Goal: Information Seeking & Learning: Learn about a topic

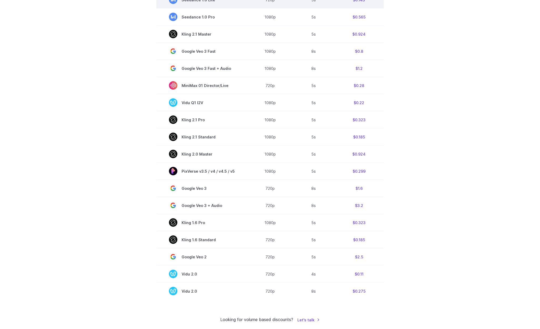
scroll to position [316, 0]
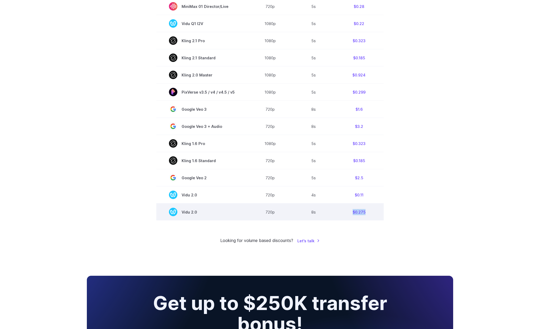
drag, startPoint x: 380, startPoint y: 217, endPoint x: 336, endPoint y: 210, distance: 44.5
click at [336, 210] on td "$0.275" at bounding box center [360, 211] width 50 height 17
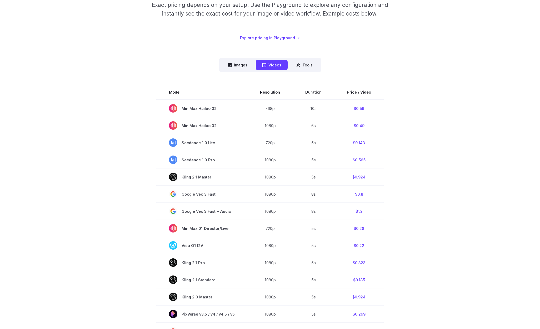
scroll to position [53, 0]
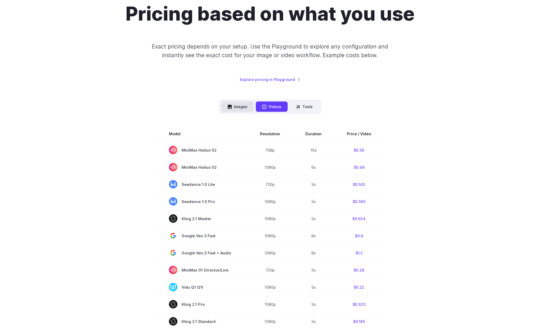
click at [239, 107] on button "Images" at bounding box center [238, 106] width 32 height 10
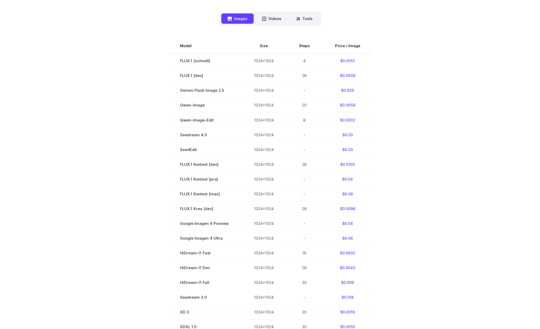
scroll to position [132, 0]
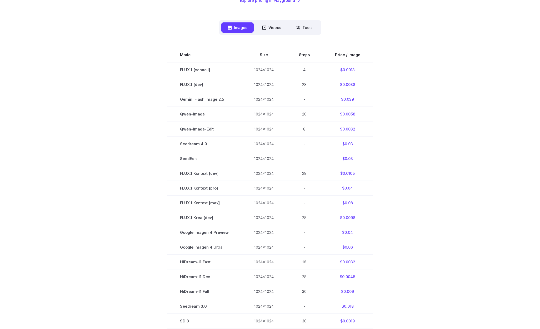
click at [450, 216] on section "Model Size Steps Price / Image FLUX.1 [schnell] 1024x1024 4 $0.0013 FLUX.1 [dev…" at bounding box center [270, 202] width 367 height 310
click at [445, 229] on section "Model Size Steps Price / Image FLUX.1 [schnell] 1024x1024 4 $0.0013 FLUX.1 [dev…" at bounding box center [270, 202] width 367 height 310
click at [310, 26] on button "Tools" at bounding box center [304, 27] width 29 height 10
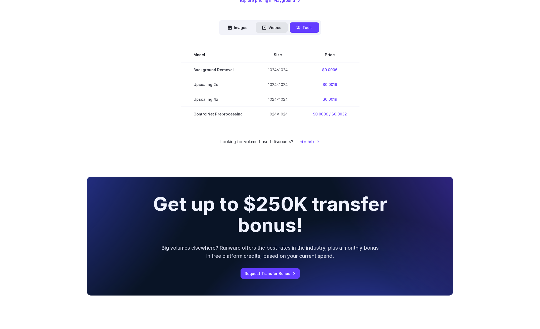
click at [263, 24] on button "Videos" at bounding box center [272, 27] width 32 height 10
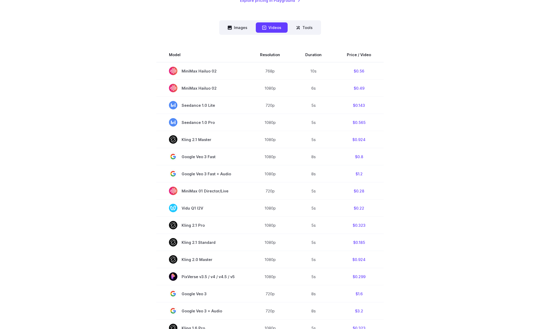
click at [497, 158] on div "Pricing based on what you use Exact pricing depends on your setup. Use the Play…" at bounding box center [270, 176] width 540 height 556
click at [456, 63] on div "Pricing based on what you use Exact pricing depends on your setup. Use the Play…" at bounding box center [270, 175] width 379 height 505
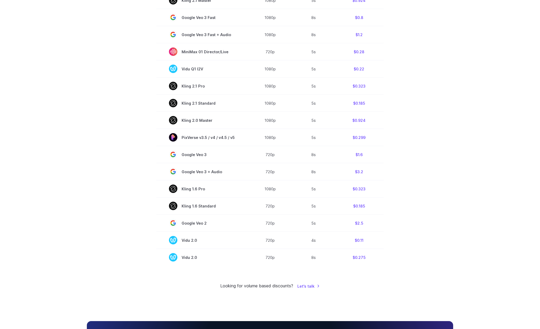
scroll to position [316, 0]
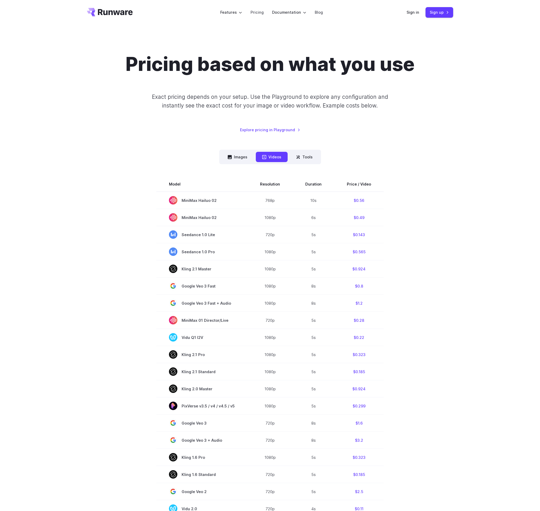
scroll to position [0, 0]
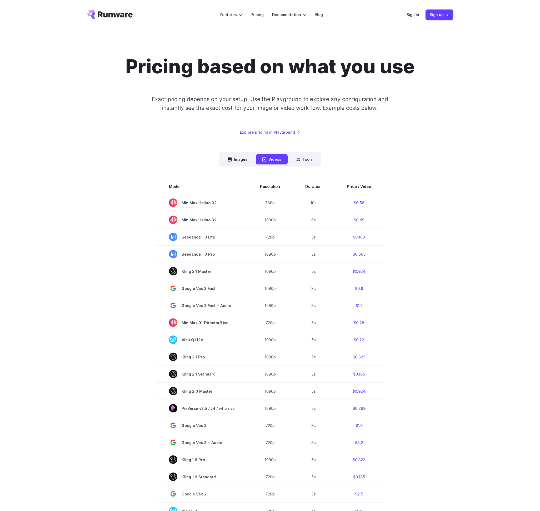
drag, startPoint x: 490, startPoint y: 307, endPoint x: 488, endPoint y: 310, distance: 3.7
click at [490, 307] on div "Pricing based on what you use Exact pricing depends on your setup. Use the Play…" at bounding box center [270, 308] width 540 height 556
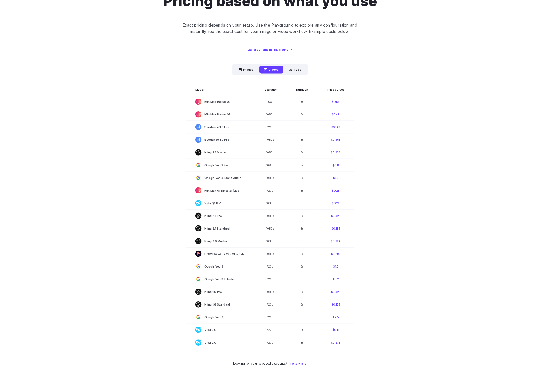
scroll to position [53, 0]
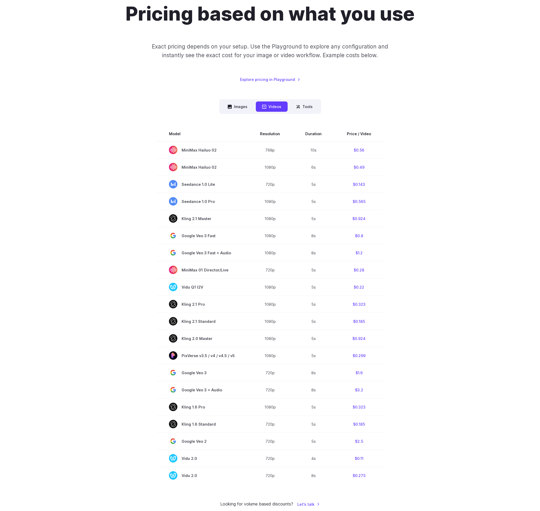
click at [126, 78] on div "Pricing based on what you use Exact pricing depends on your setup. Use the Play…" at bounding box center [270, 42] width 367 height 80
click at [251, 108] on button "Images" at bounding box center [238, 106] width 32 height 10
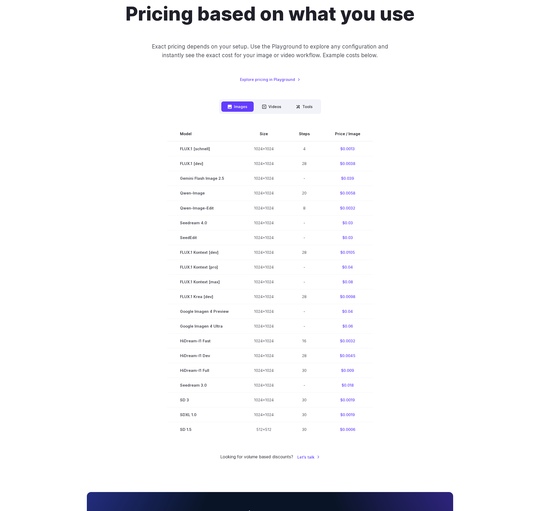
click at [60, 74] on div "Pricing based on what you use Exact pricing depends on your setup. Use the Play…" at bounding box center [270, 231] width 540 height 509
drag, startPoint x: 354, startPoint y: 148, endPoint x: 335, endPoint y: 148, distance: 18.7
click at [335, 148] on td "$0.0013" at bounding box center [348, 148] width 51 height 15
copy td "$0.0013"
click at [362, 162] on td "$0.0038" at bounding box center [348, 163] width 51 height 15
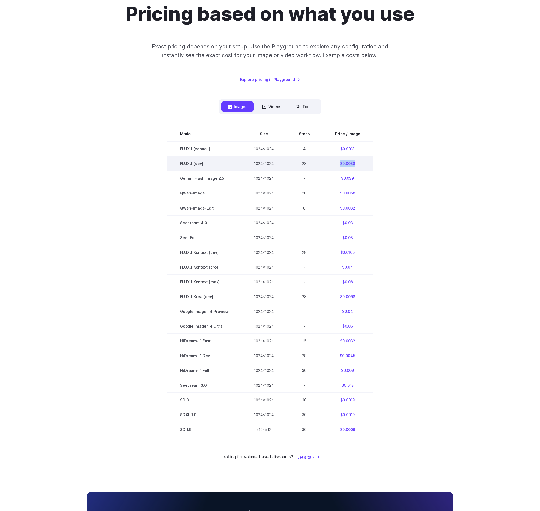
drag, startPoint x: 355, startPoint y: 163, endPoint x: 321, endPoint y: 161, distance: 34.0
click at [321, 161] on tr "FLUX.1 [dev] 1024x1024 28 $0.0038" at bounding box center [271, 163] width 206 height 15
copy tr "$0.0038"
click at [275, 108] on button "Videos" at bounding box center [272, 106] width 32 height 10
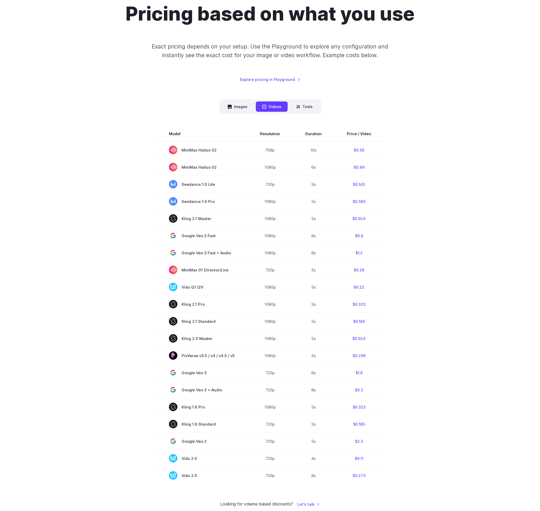
click at [126, 105] on div "Images Videos Tools ****** ****** ***** Model Size Steps Price / Image FLUX.1 […" at bounding box center [270, 291] width 367 height 384
drag, startPoint x: 228, startPoint y: 182, endPoint x: 214, endPoint y: 184, distance: 13.3
click at [214, 184] on span "Seedance 1.0 Lite" at bounding box center [202, 184] width 66 height 8
copy span "Seedance 1.0 Lite"
drag, startPoint x: 218, startPoint y: 202, endPoint x: 214, endPoint y: 199, distance: 4.7
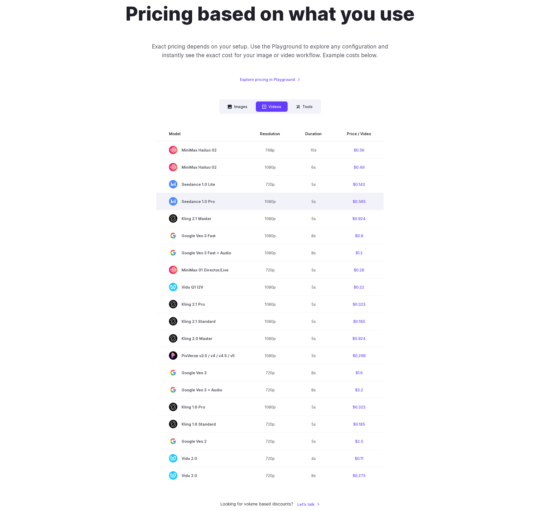
click at [214, 199] on span "Seedance 1.0 Pro" at bounding box center [202, 201] width 66 height 8
copy span "Seedance 1.0 Pro"
click at [235, 199] on span "Seedance 1.0 Pro" at bounding box center [202, 201] width 66 height 8
drag, startPoint x: 230, startPoint y: 201, endPoint x: 218, endPoint y: 206, distance: 12.5
click at [218, 206] on td "Seedance 1.0 Pro" at bounding box center [201, 201] width 91 height 17
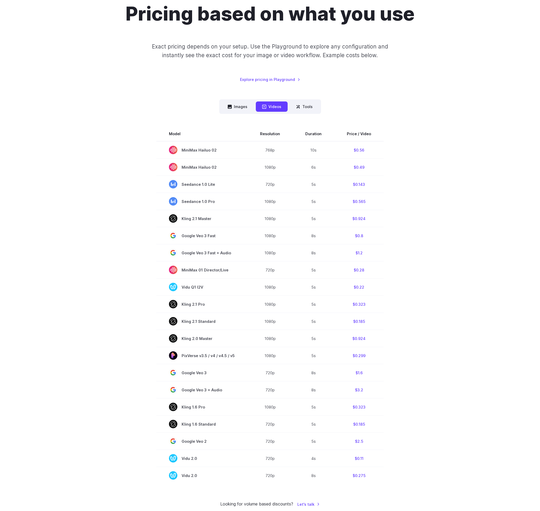
copy span "Seedance 1.0 Pro"
click at [37, 71] on div "Pricing based on what you use Exact pricing depends on your setup. Use the Play…" at bounding box center [270, 255] width 540 height 556
click at [30, 85] on div "Pricing based on what you use Exact pricing depends on your setup. Use the Play…" at bounding box center [270, 255] width 540 height 556
click at [122, 47] on div "Pricing based on what you use Exact pricing depends on your setup. Use the Play…" at bounding box center [270, 42] width 367 height 80
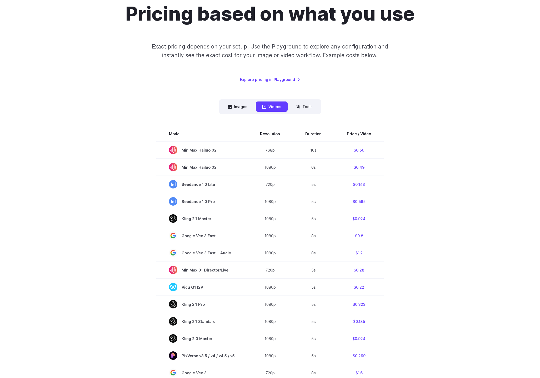
click at [477, 174] on div "Pricing based on what you use Exact pricing depends on your setup. Use the Play…" at bounding box center [270, 255] width 540 height 556
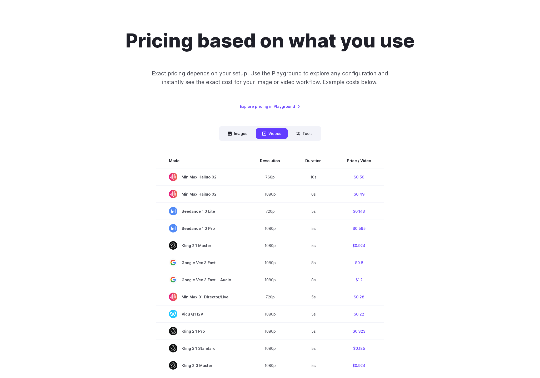
scroll to position [0, 0]
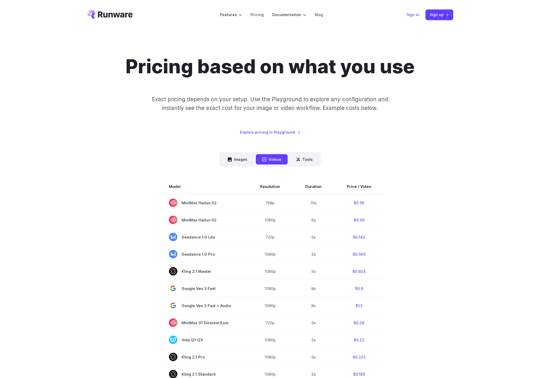
click at [414, 16] on link "Sign in" at bounding box center [413, 15] width 13 height 6
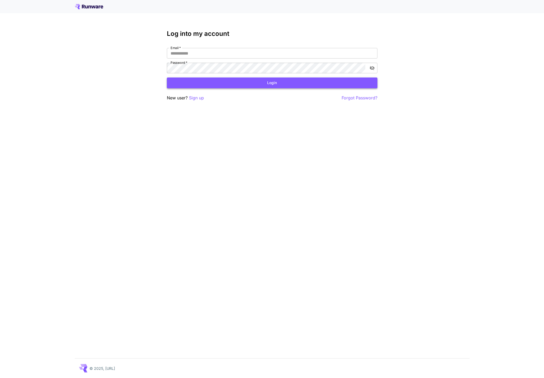
type input "**********"
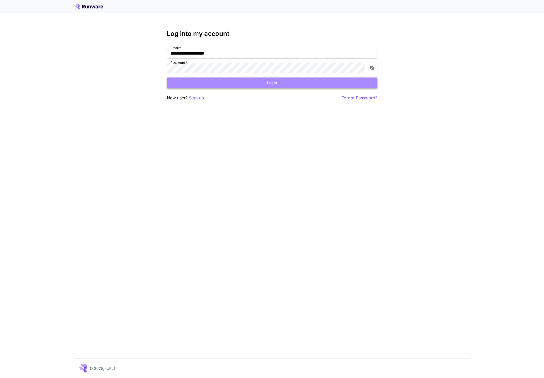
click at [356, 85] on button "Login" at bounding box center [272, 82] width 211 height 11
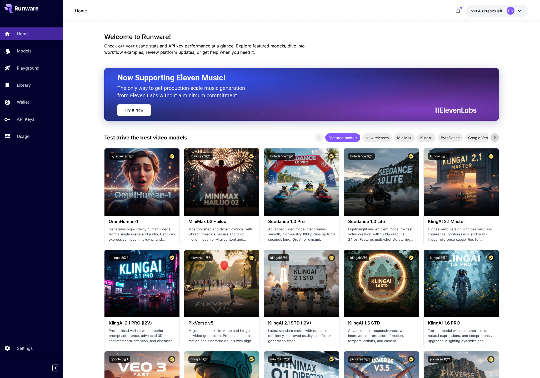
drag, startPoint x: 368, startPoint y: 40, endPoint x: 313, endPoint y: 21, distance: 58.1
click at [368, 40] on h3 "Welcome to Runware!" at bounding box center [301, 36] width 395 height 7
click at [511, 11] on div "BB" at bounding box center [511, 11] width 8 height 8
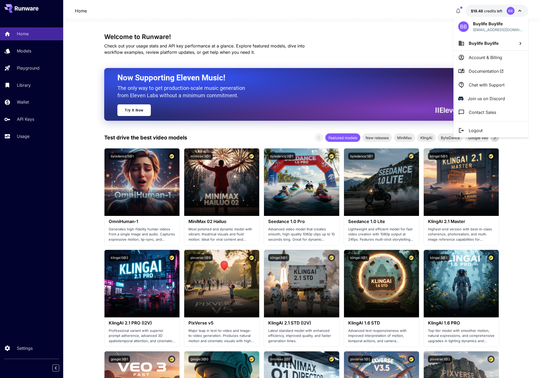
click at [28, 119] on div at bounding box center [272, 189] width 544 height 378
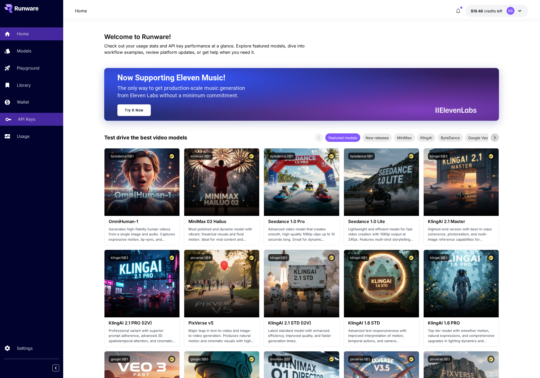
click at [19, 119] on p "API Keys" at bounding box center [26, 119] width 17 height 6
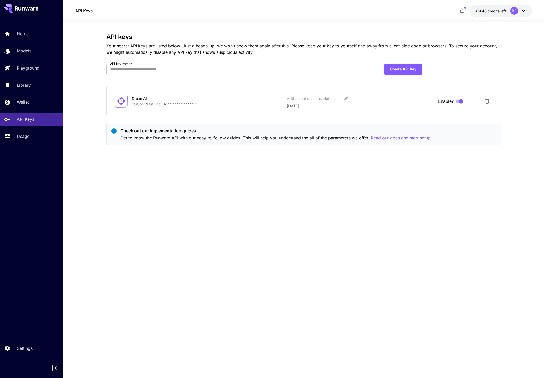
click at [450, 152] on div "**********" at bounding box center [303, 199] width 395 height 333
click at [511, 13] on div "BB" at bounding box center [519, 11] width 16 height 8
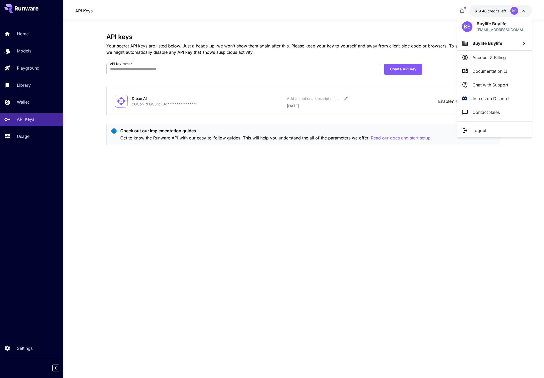
click at [142, 169] on div at bounding box center [272, 189] width 544 height 378
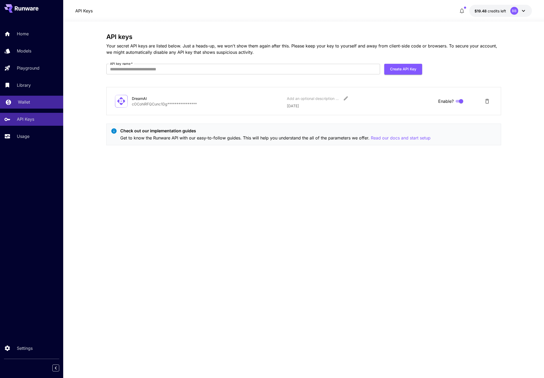
click at [33, 102] on div "Wallet" at bounding box center [38, 102] width 41 height 6
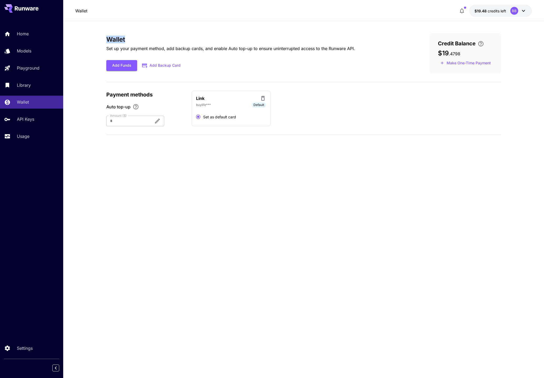
drag, startPoint x: 134, startPoint y: 39, endPoint x: 118, endPoint y: 39, distance: 16.1
click at [108, 38] on h3 "Wallet" at bounding box center [230, 39] width 249 height 7
copy h3 "Wallet"
click at [498, 198] on div "Wallet Set up your payment method, add backup cards, and enable Auto top-up to …" at bounding box center [303, 199] width 395 height 333
click at [399, 261] on div "Wallet Set up your payment method, add backup cards, and enable Auto top-up to …" at bounding box center [303, 199] width 395 height 333
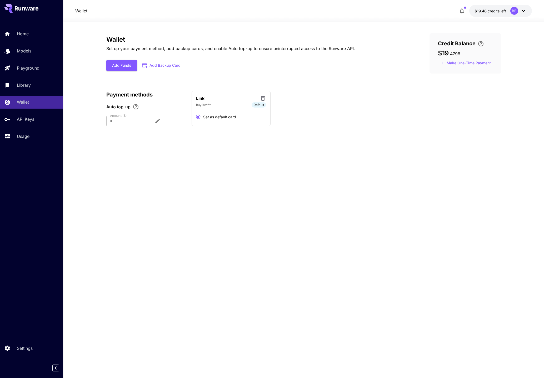
click at [432, 254] on div "Wallet Set up your payment method, add backup cards, and enable Auto top-up to …" at bounding box center [303, 199] width 395 height 333
click at [432, 296] on div "Wallet Set up your payment method, add backup cards, and enable Auto top-up to …" at bounding box center [303, 199] width 395 height 333
click at [266, 185] on div "Wallet Set up your payment method, add backup cards, and enable Auto top-up to …" at bounding box center [303, 199] width 395 height 333
drag, startPoint x: 280, startPoint y: 216, endPoint x: 278, endPoint y: 212, distance: 4.5
click at [280, 216] on div "Wallet Set up your payment method, add backup cards, and enable Auto top-up to …" at bounding box center [303, 199] width 395 height 333
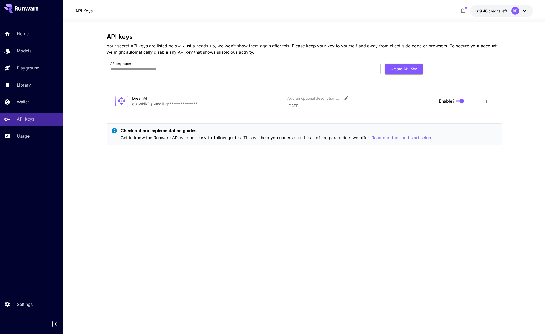
click at [184, 176] on div "**********" at bounding box center [304, 177] width 395 height 289
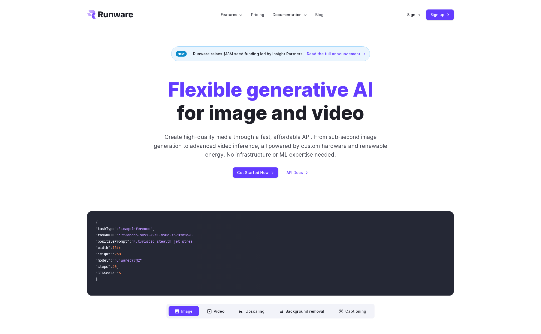
click at [473, 117] on div "Flexible generative AI for image and video Create high-quality media through a …" at bounding box center [270, 127] width 541 height 133
click at [413, 15] on link "Sign in" at bounding box center [413, 15] width 13 height 6
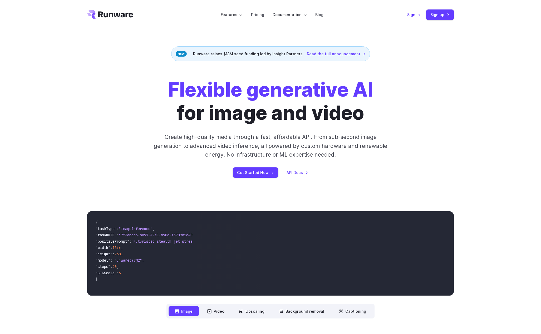
click at [410, 16] on link "Sign in" at bounding box center [413, 15] width 13 height 6
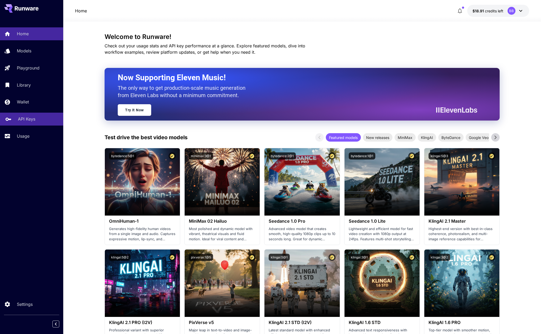
click at [27, 123] on link "API Keys" at bounding box center [31, 119] width 63 height 13
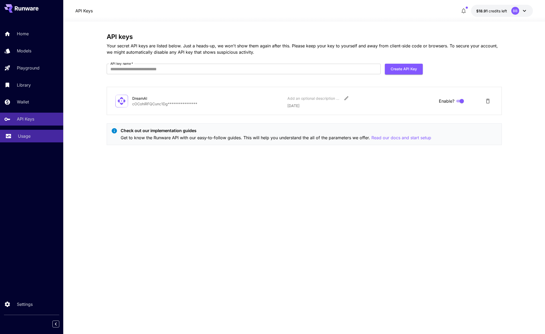
click at [20, 139] on p "Usage" at bounding box center [24, 136] width 13 height 6
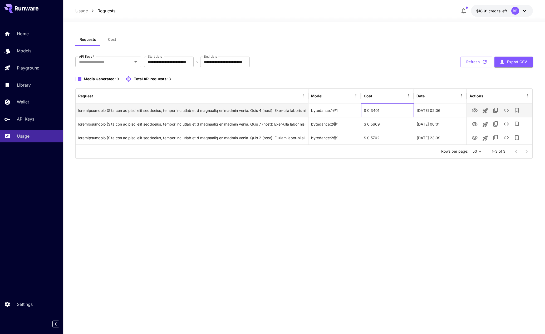
click at [373, 111] on div "$ 0.3401" at bounding box center [387, 111] width 53 height 14
click at [394, 183] on div "**********" at bounding box center [304, 177] width 458 height 289
click at [397, 222] on div "**********" at bounding box center [304, 177] width 458 height 289
click at [31, 137] on div "Usage" at bounding box center [38, 136] width 41 height 6
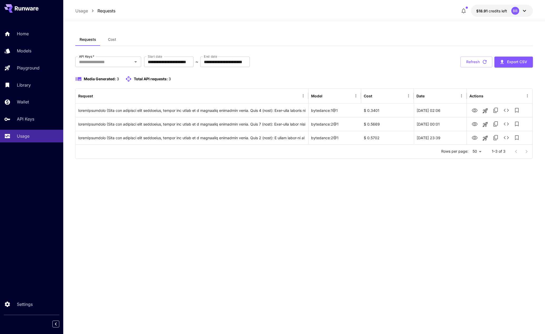
click at [186, 177] on div "**********" at bounding box center [304, 177] width 458 height 289
click at [187, 176] on div "**********" at bounding box center [304, 177] width 458 height 289
click at [218, 33] on div "Requests Cost" at bounding box center [304, 39] width 458 height 13
click at [135, 180] on div "**********" at bounding box center [304, 177] width 458 height 289
